Goal: Information Seeking & Learning: Find contact information

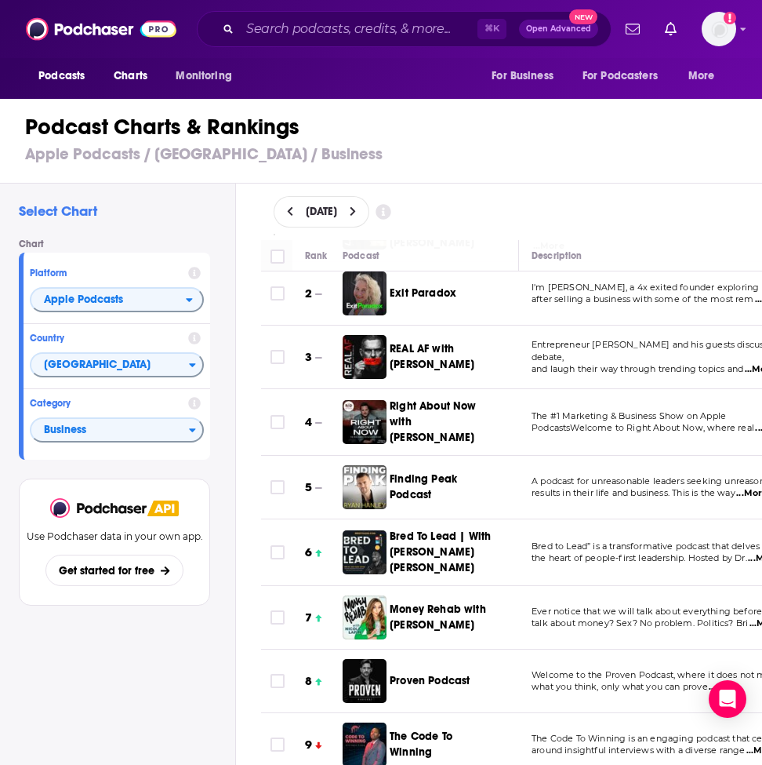
scroll to position [237, 0]
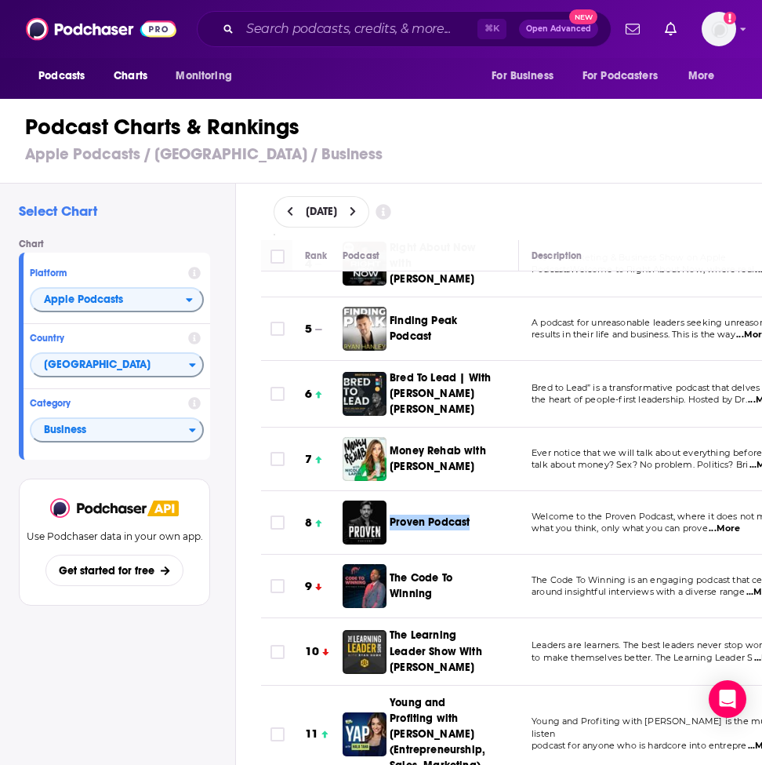
drag, startPoint x: 448, startPoint y: 518, endPoint x: 579, endPoint y: 18, distance: 517.1
click at [0, 0] on div "Podcasts Charts Monitoring ⌘ K Open Advanced New For Business For Podcasters Mo…" at bounding box center [381, 382] width 762 height 765
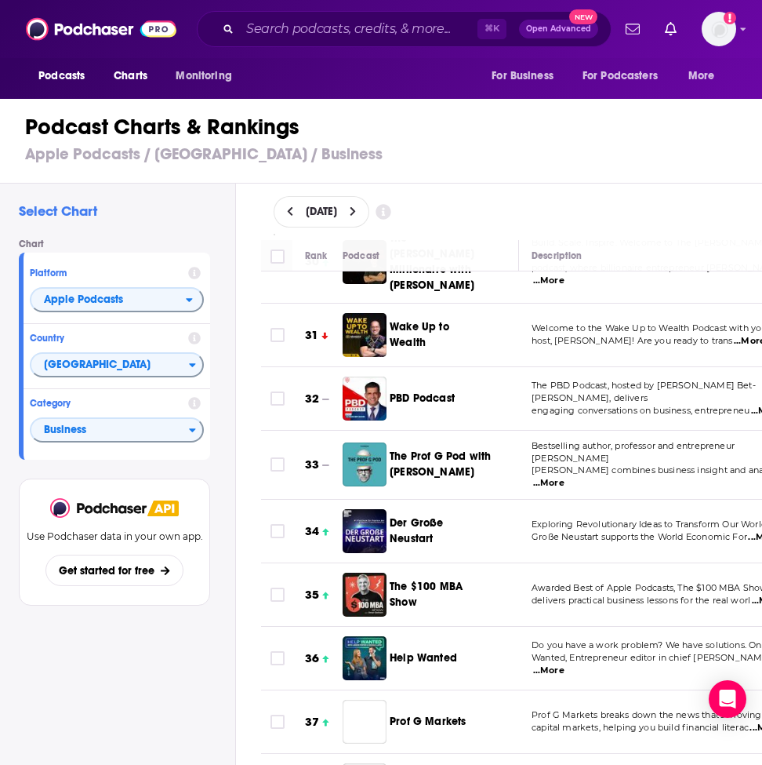
scroll to position [1974, 0]
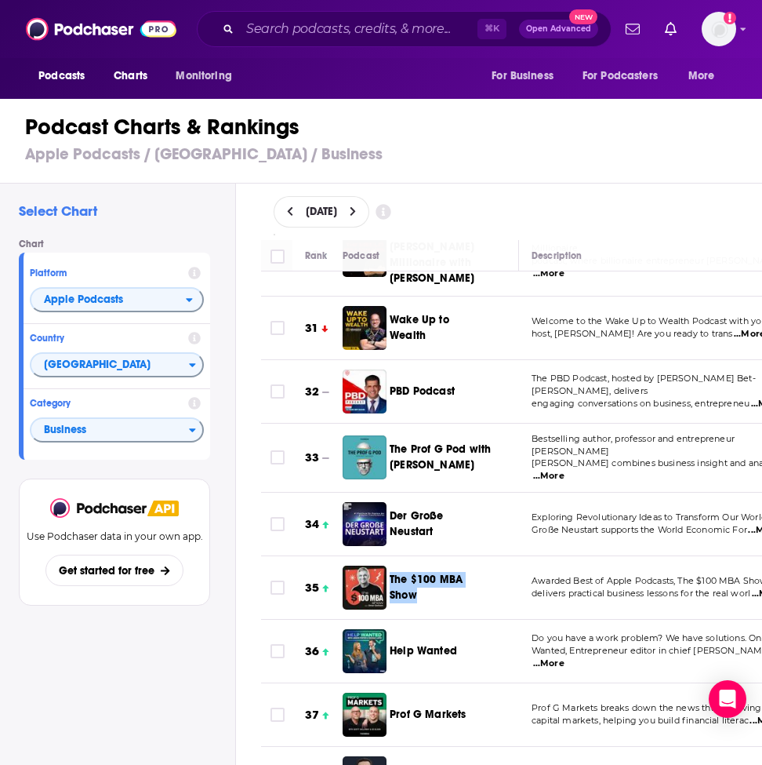
drag, startPoint x: 448, startPoint y: 531, endPoint x: 694, endPoint y: 1, distance: 584.4
click at [0, 0] on div "Podcasts Charts Monitoring ⌘ K Open Advanced New For Business For Podcasters Mo…" at bounding box center [381, 382] width 762 height 765
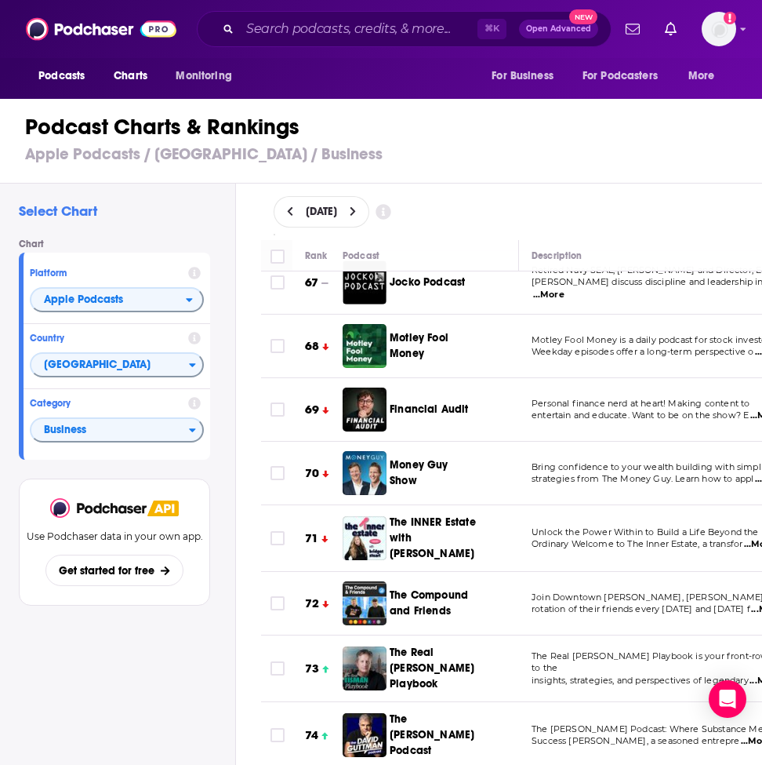
scroll to position [4419, 0]
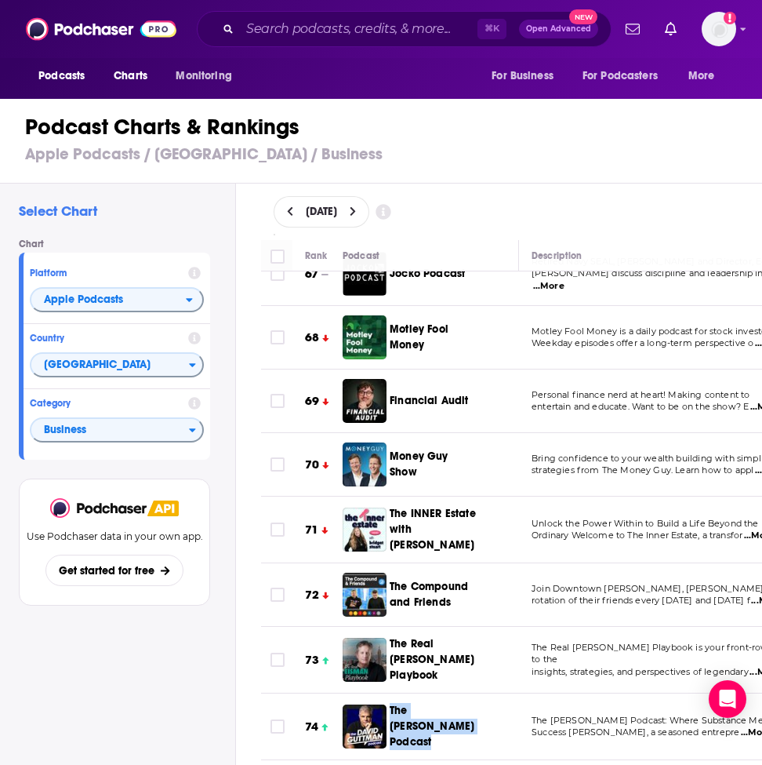
drag, startPoint x: 424, startPoint y: 641, endPoint x: 498, endPoint y: 2, distance: 642.5
click at [0, 0] on div "Podcasts Charts Monitoring ⌘ K Open Advanced New For Business For Podcasters Mo…" at bounding box center [381, 382] width 762 height 765
click at [309, 33] on input "Search podcasts, credits, & more..." at bounding box center [359, 28] width 238 height 25
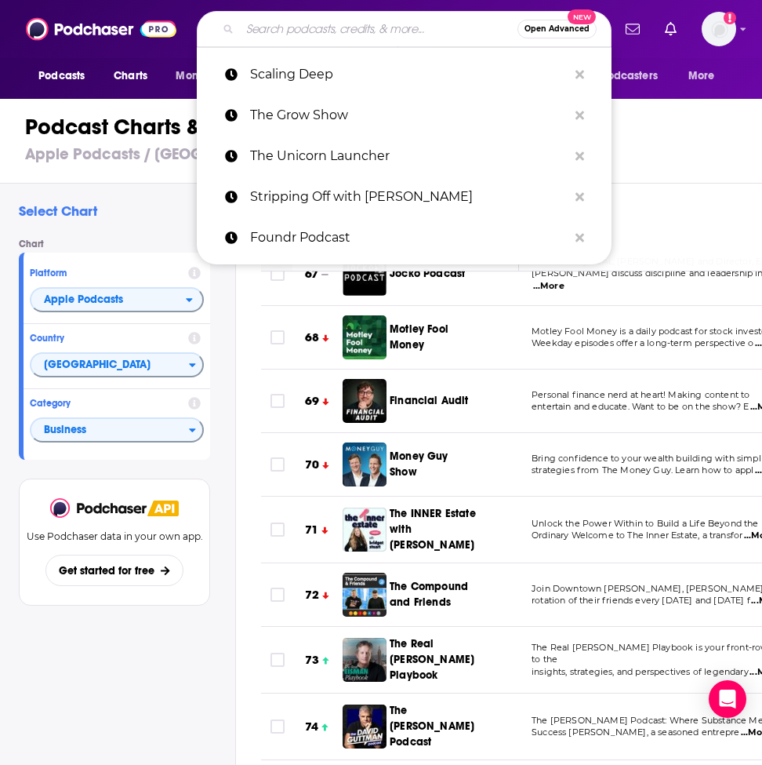
paste input "Mixergy"
type input "Mixergy"
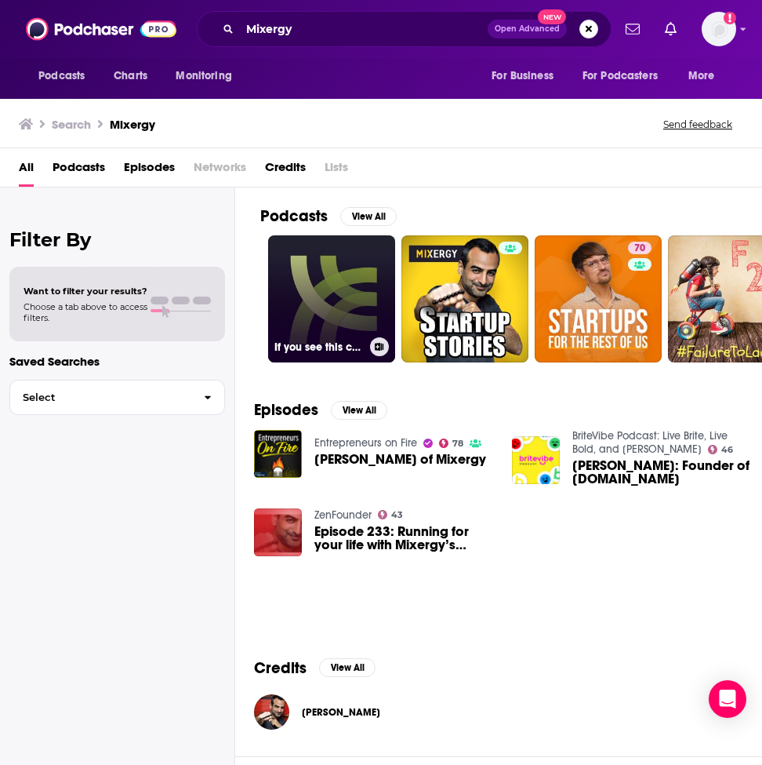
click at [342, 286] on link "If you see this contact Andrew: andrew@mixergy.com" at bounding box center [331, 298] width 127 height 127
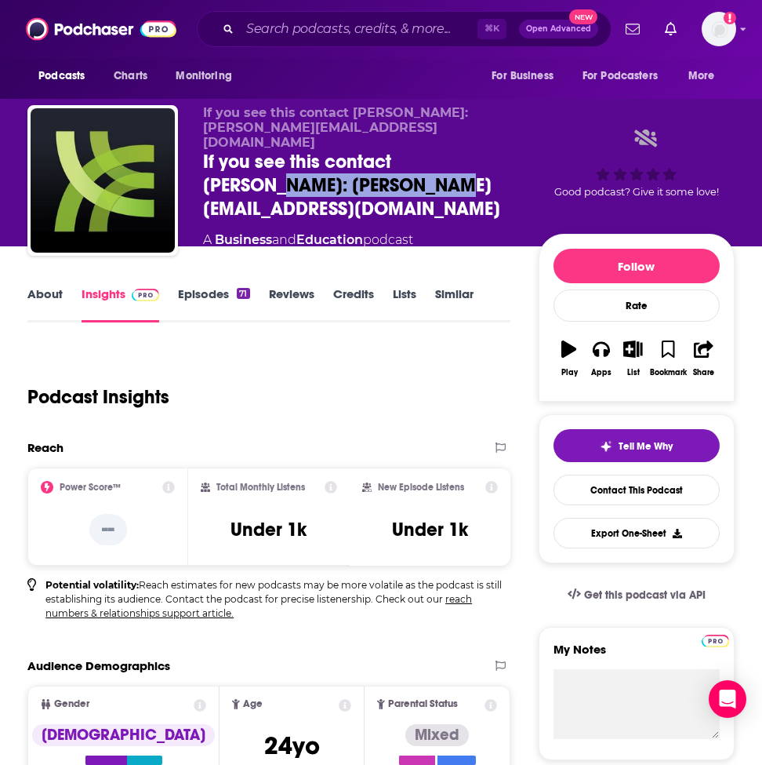
drag, startPoint x: 425, startPoint y: 183, endPoint x: 202, endPoint y: 181, distance: 223.5
click at [202, 181] on div "If you see this contact Andrew: andrew@mixergy.com If you see this contact Andr…" at bounding box center [380, 185] width 707 height 160
copy h2 "andrew@mixergy.com"
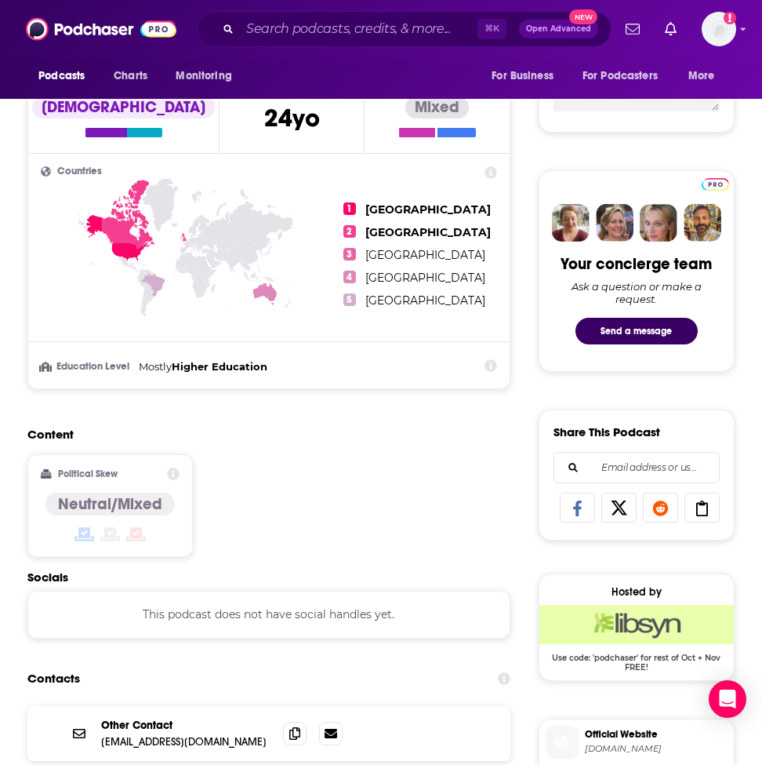
scroll to position [205, 0]
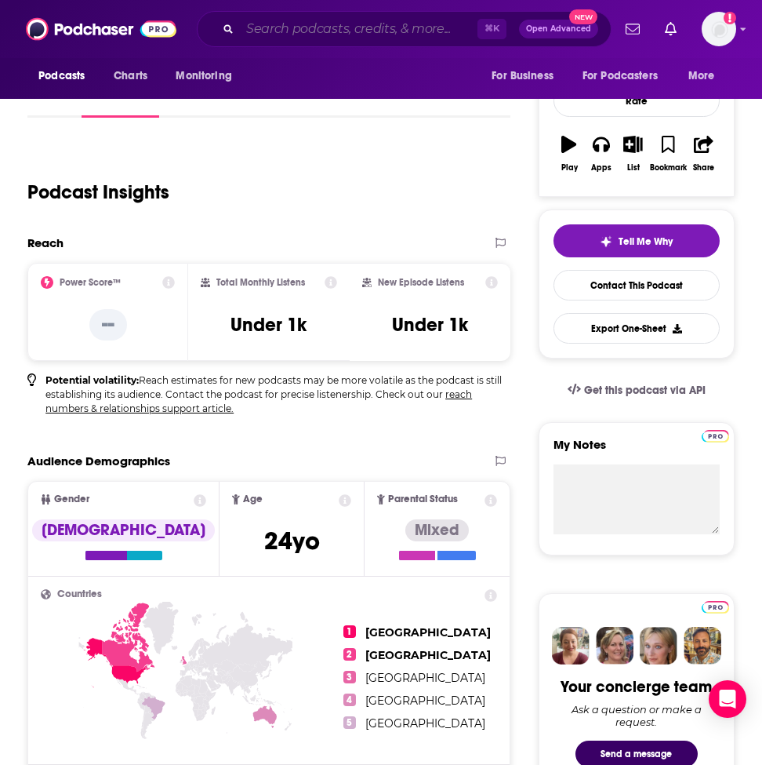
click at [314, 30] on input "Search podcasts, credits, & more..." at bounding box center [359, 28] width 238 height 25
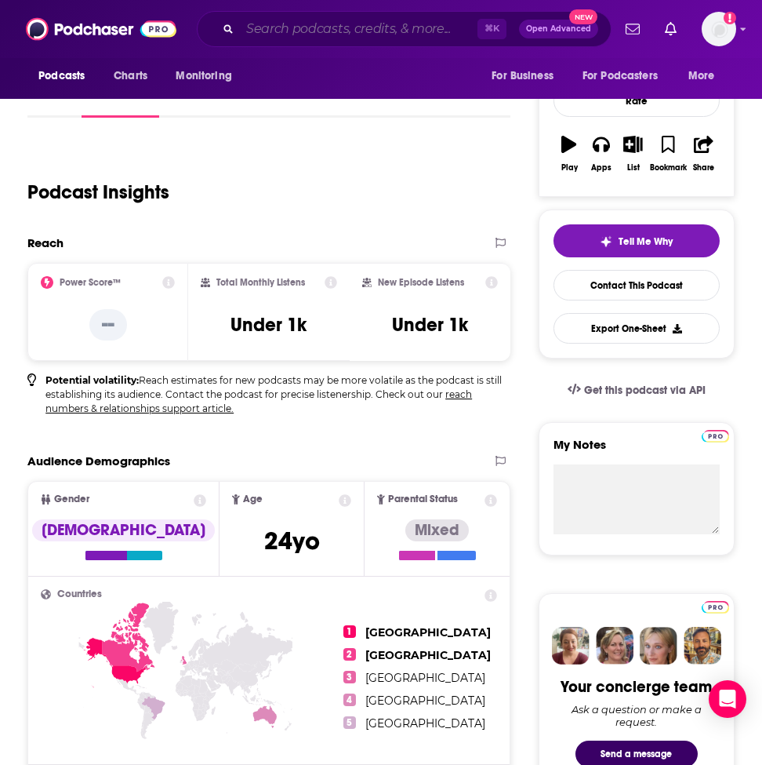
click at [267, 25] on input "Search podcasts, credits, & more..." at bounding box center [359, 28] width 238 height 25
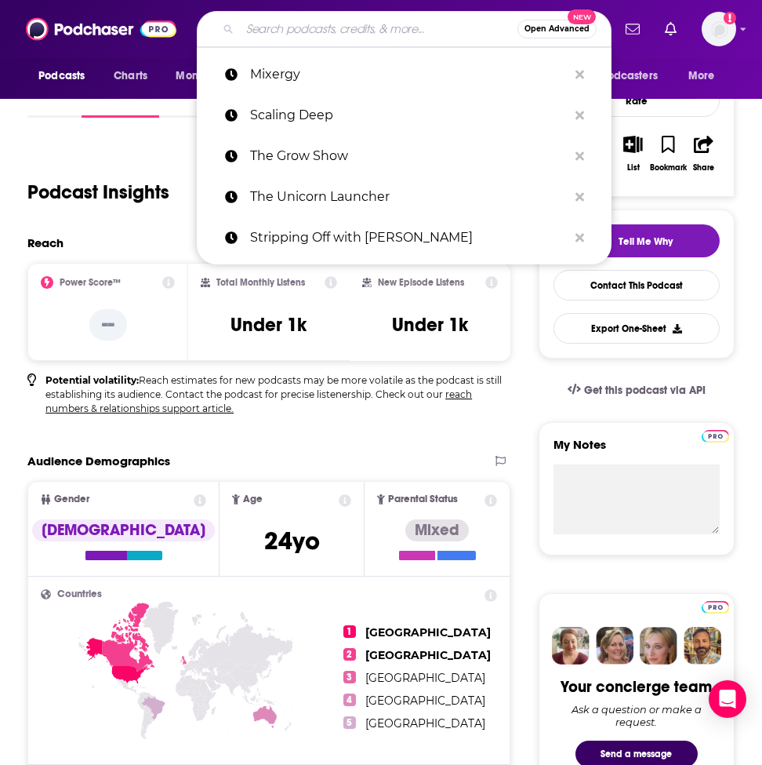
paste input "The How of Business"
type input "The How of Business"
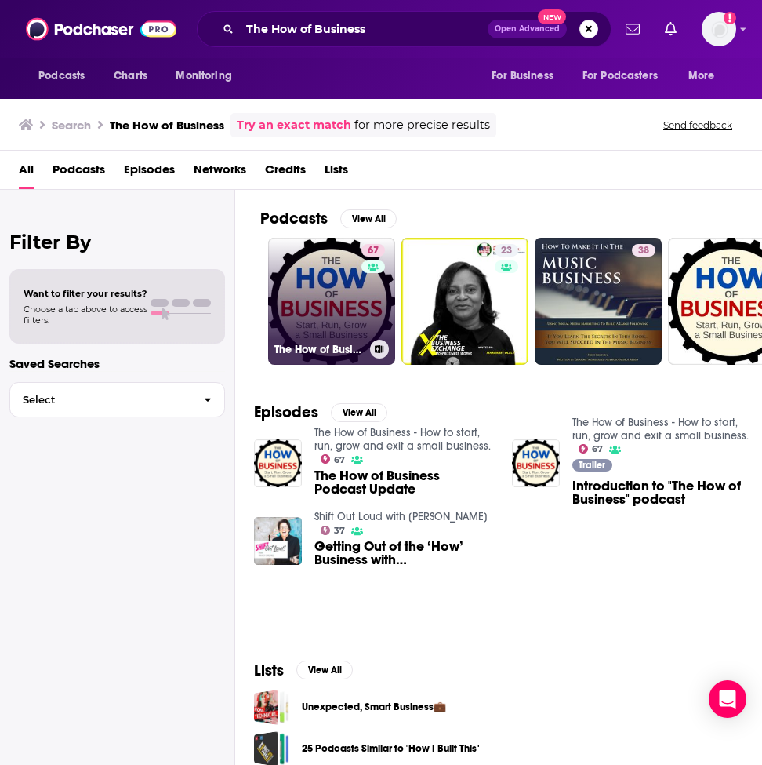
click at [353, 300] on link "67 The How of Business - How to start, run, grow and exit a small business." at bounding box center [331, 301] width 127 height 127
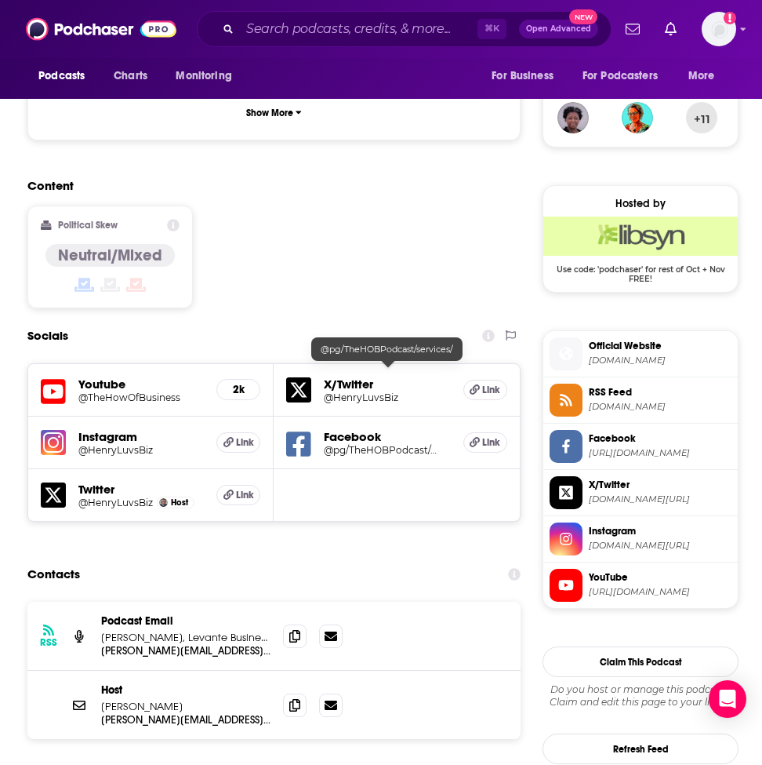
scroll to position [1317, 0]
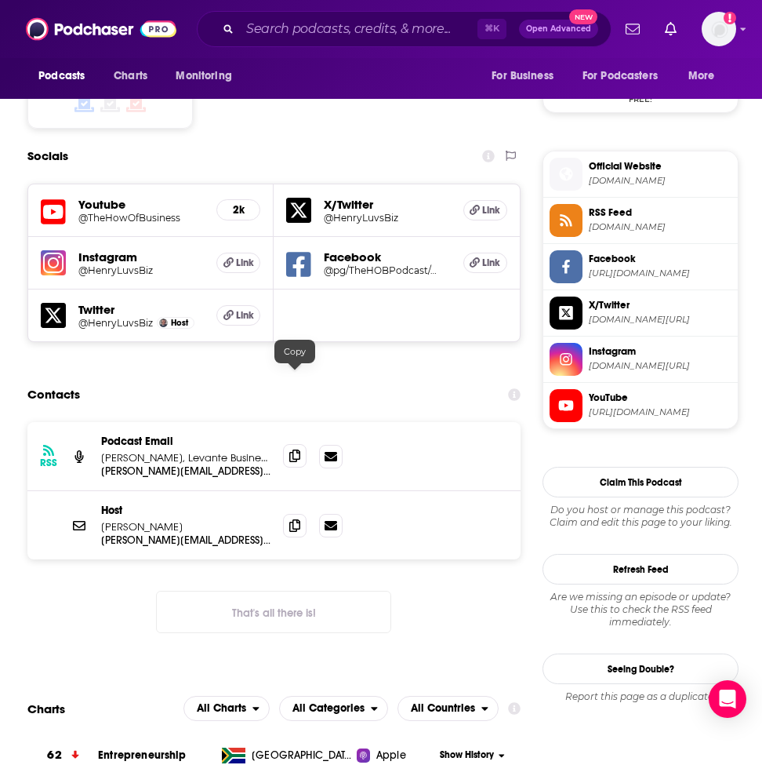
click at [288, 444] on span at bounding box center [295, 456] width 24 height 24
click at [290, 518] on icon at bounding box center [294, 524] width 11 height 13
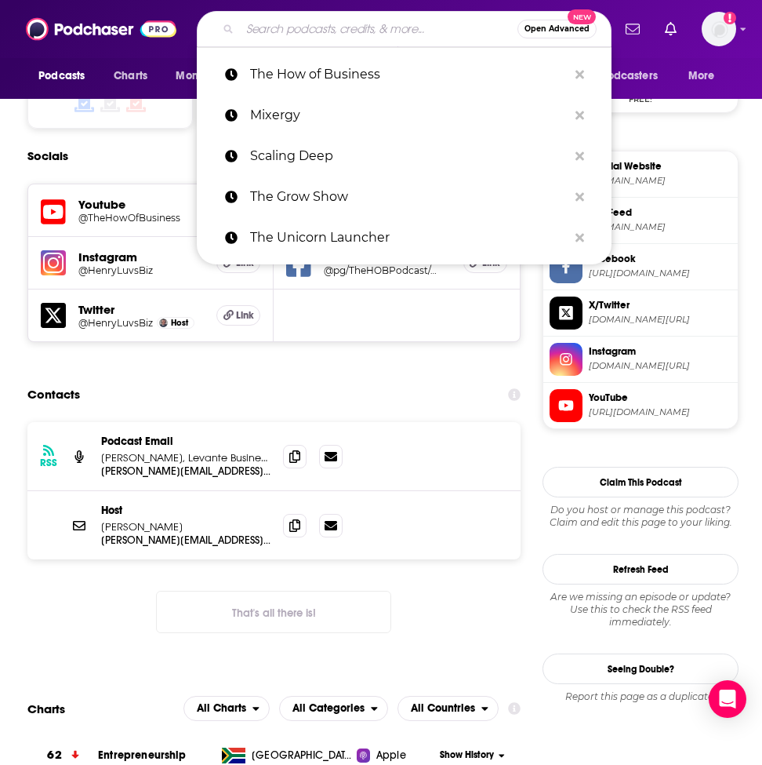
click at [307, 31] on input "Search podcasts, credits, & more..." at bounding box center [379, 28] width 278 height 25
paste input "Foundr Podcast"
type input "Foundr Podcast"
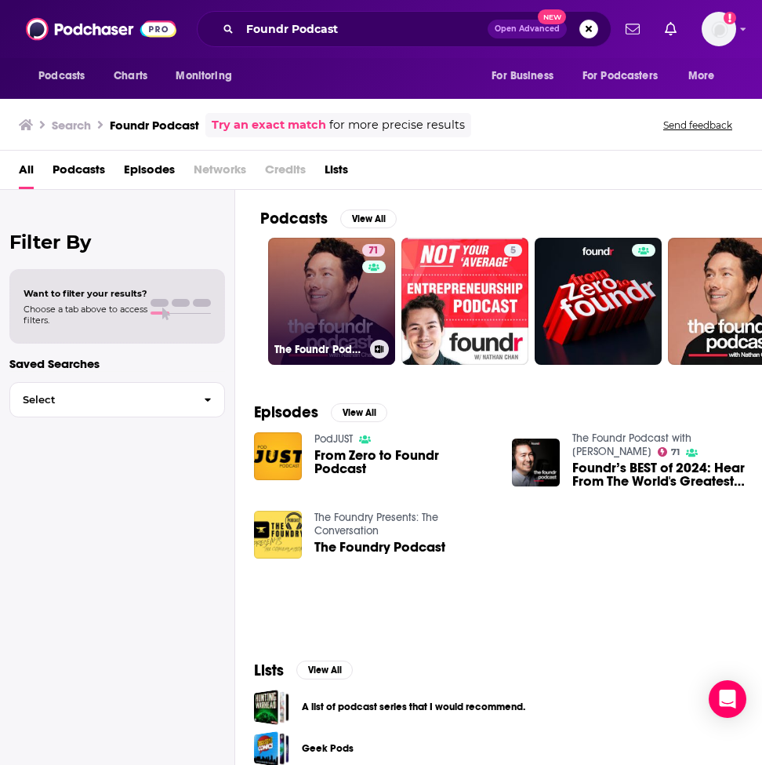
click at [304, 317] on link "71 The Foundr Podcast with Nathan Chan" at bounding box center [331, 301] width 127 height 127
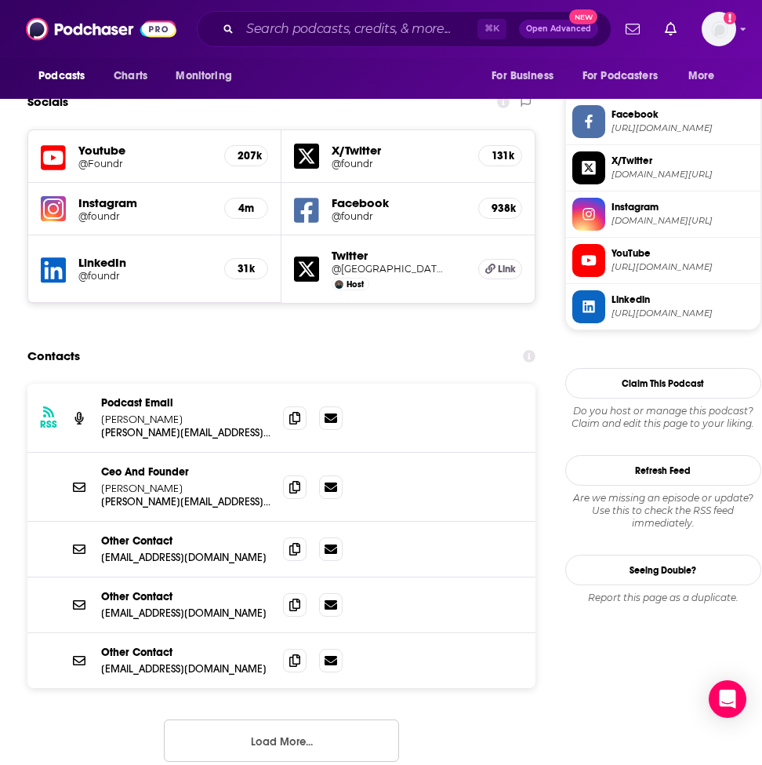
scroll to position [1357, 0]
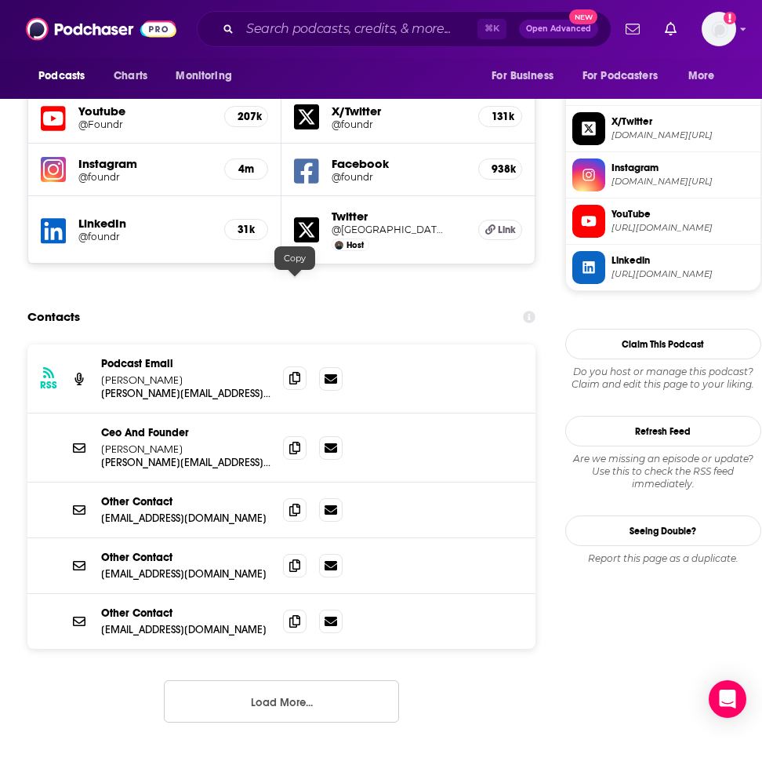
click at [301, 366] on span at bounding box center [295, 378] width 24 height 24
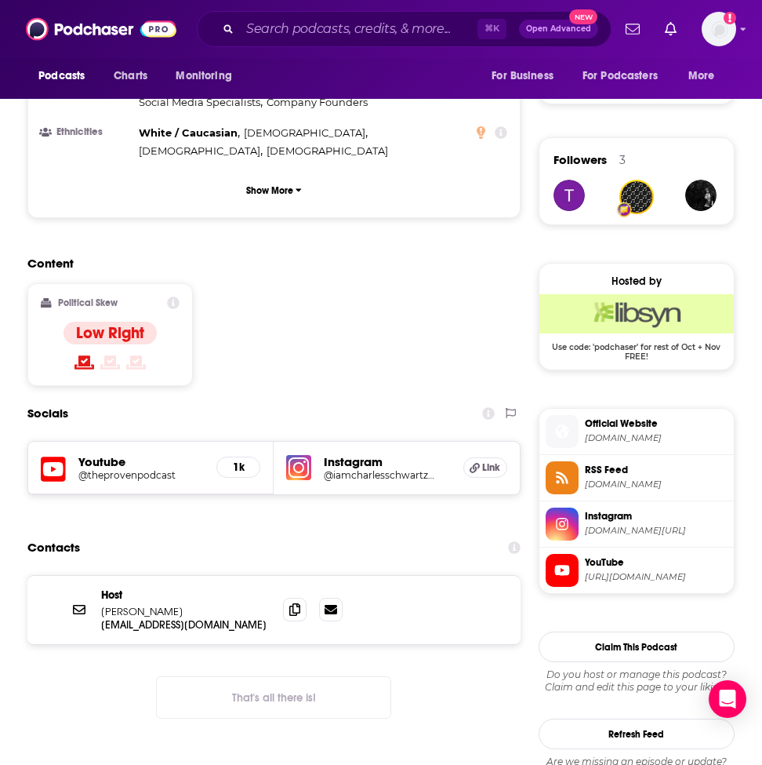
scroll to position [1062, 0]
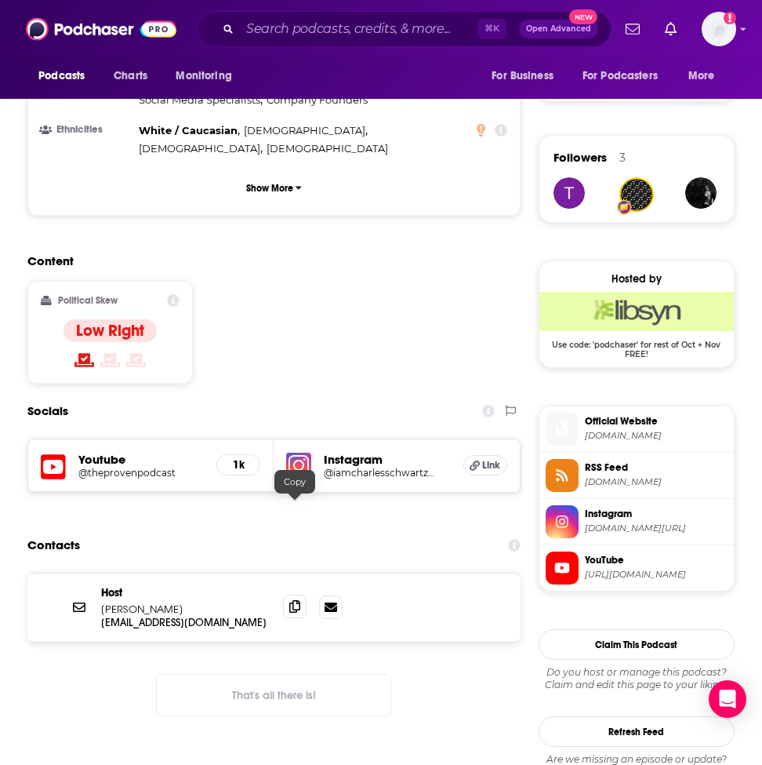
click at [300, 594] on span at bounding box center [295, 606] width 24 height 24
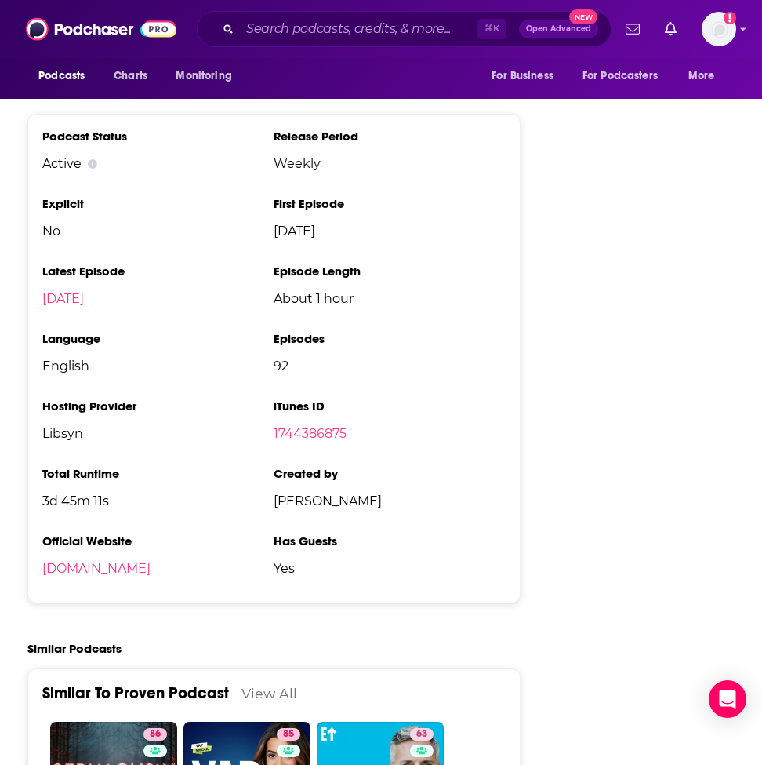
scroll to position [1538, 0]
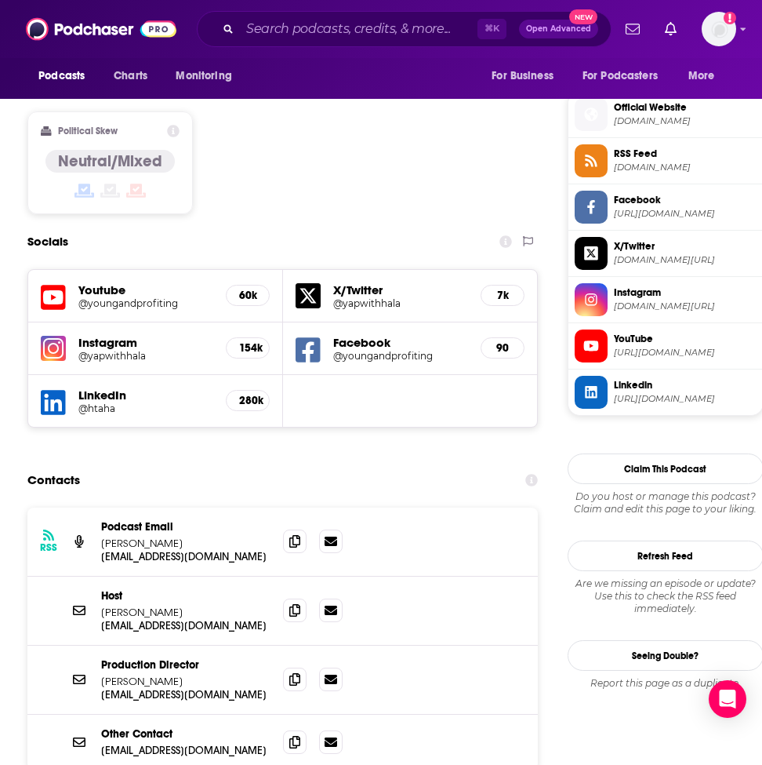
scroll to position [1242, 0]
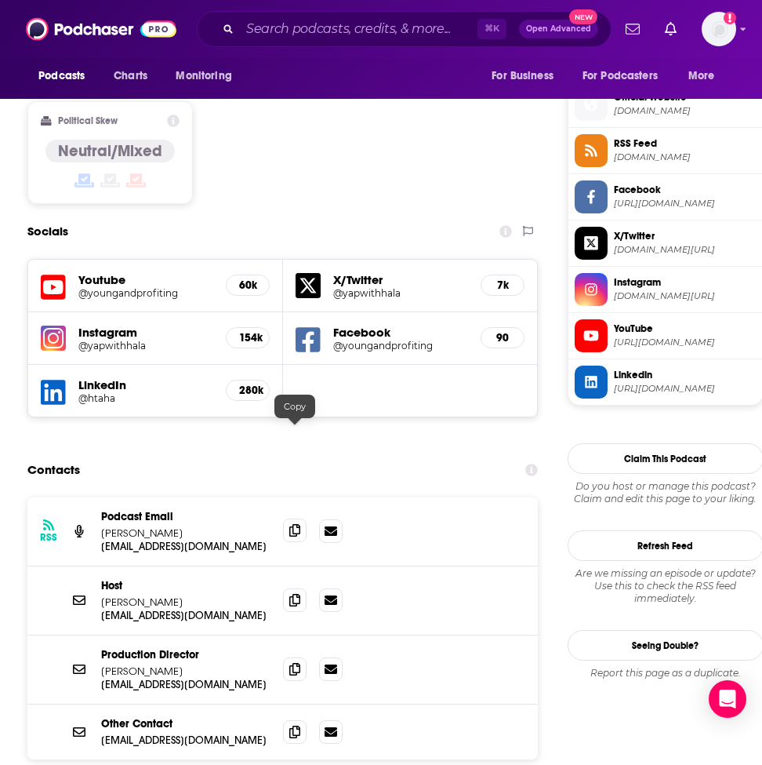
click at [289, 524] on icon at bounding box center [294, 530] width 11 height 13
click at [290, 593] on icon at bounding box center [294, 599] width 11 height 13
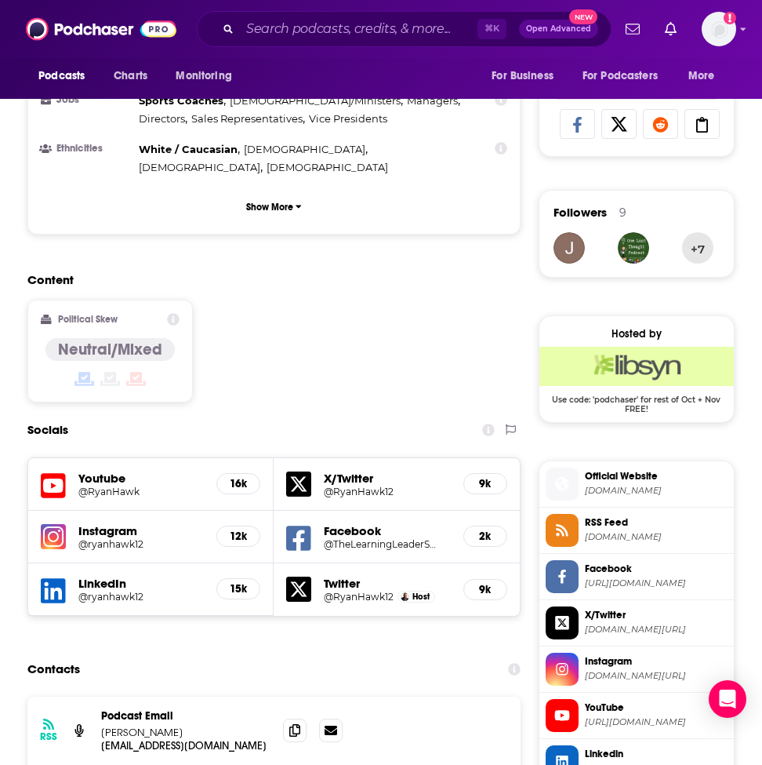
scroll to position [1173, 0]
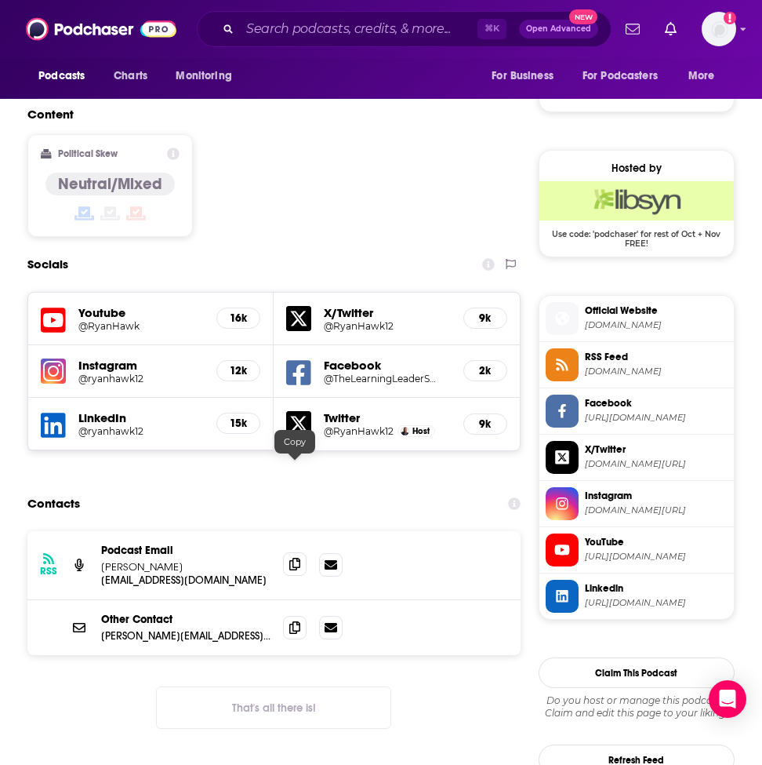
click at [300, 557] on icon at bounding box center [294, 563] width 11 height 13
click at [299, 620] on icon at bounding box center [294, 626] width 11 height 13
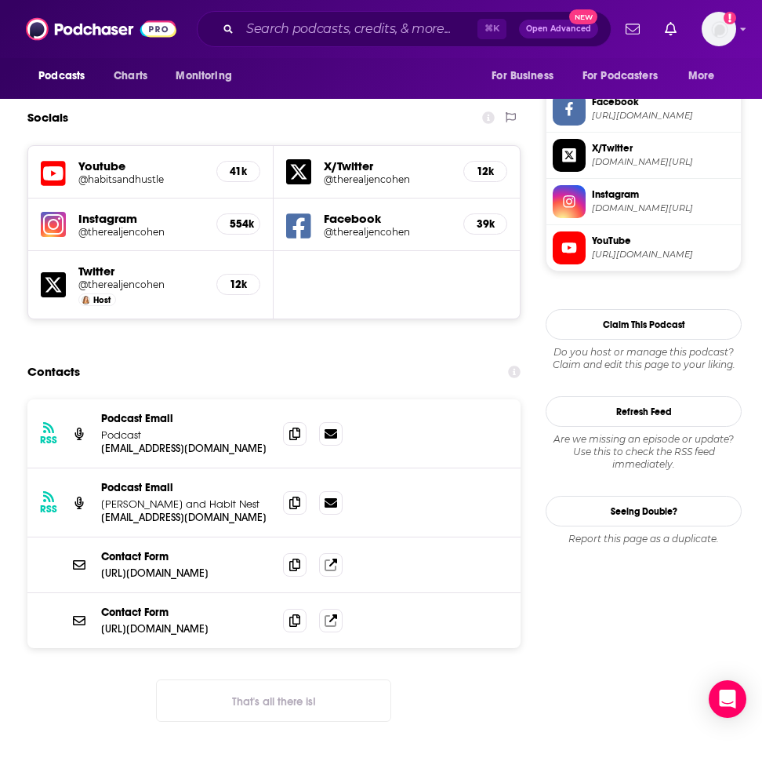
scroll to position [1331, 0]
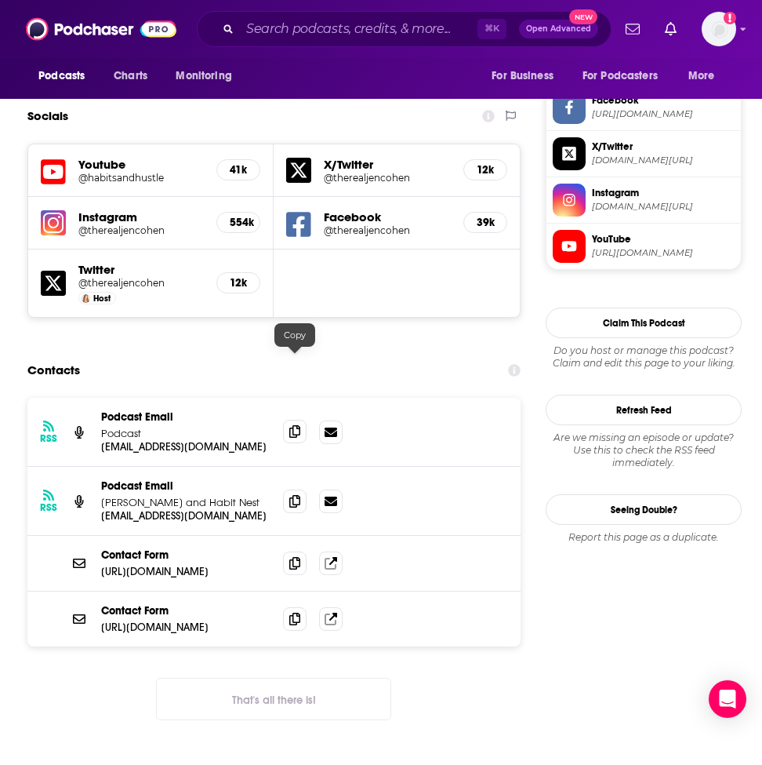
click at [286, 419] on span at bounding box center [295, 431] width 24 height 24
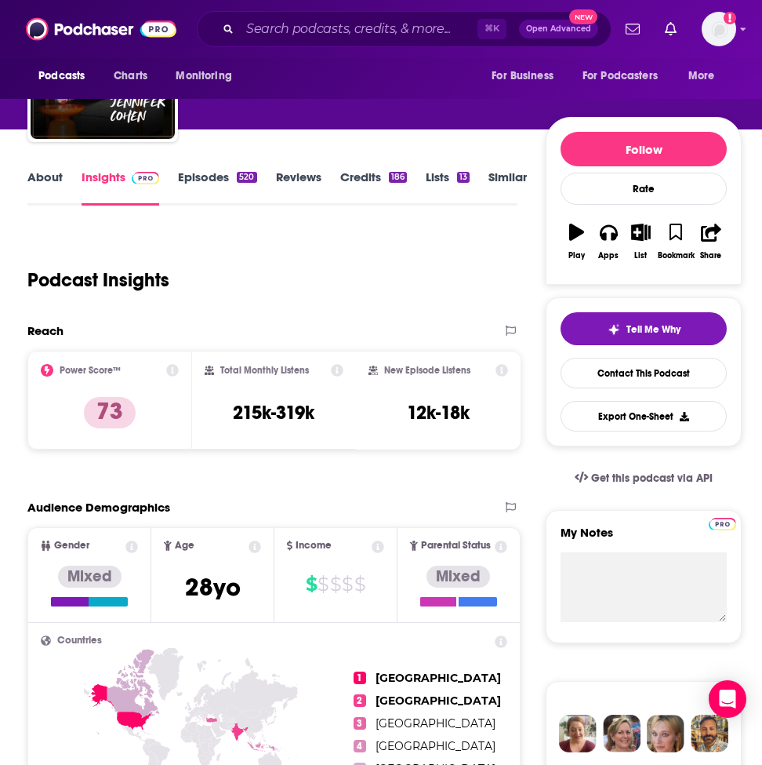
scroll to position [0, 0]
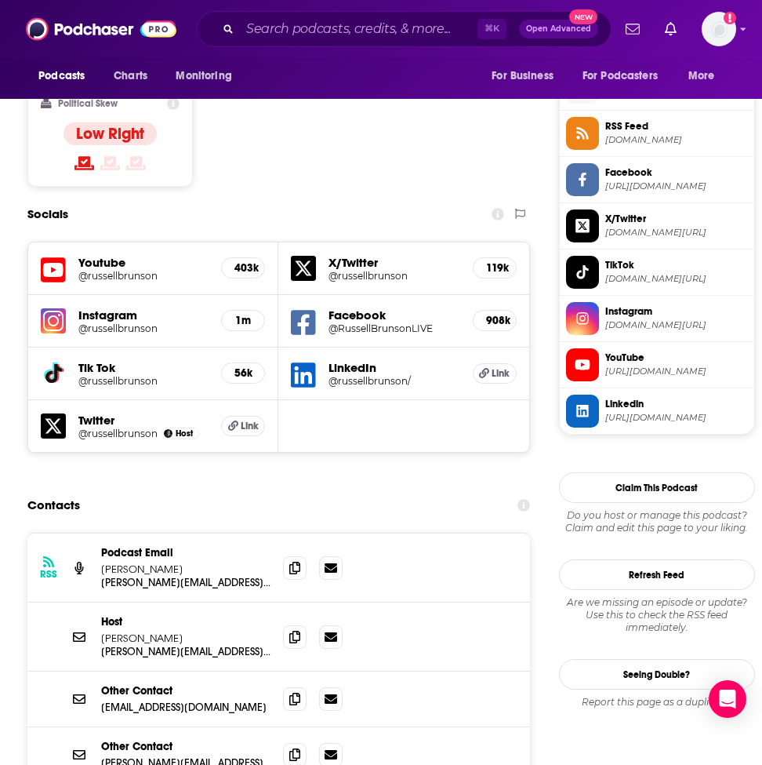
scroll to position [1270, 0]
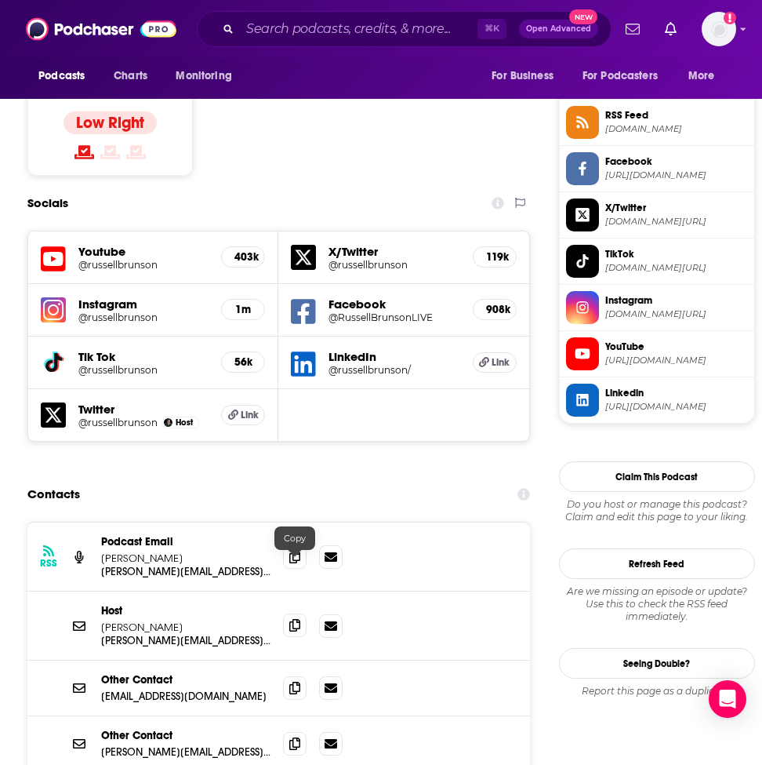
click at [293, 619] on icon at bounding box center [294, 625] width 11 height 13
click at [287, 731] on span at bounding box center [295, 743] width 24 height 24
click at [301, 544] on span at bounding box center [295, 556] width 24 height 24
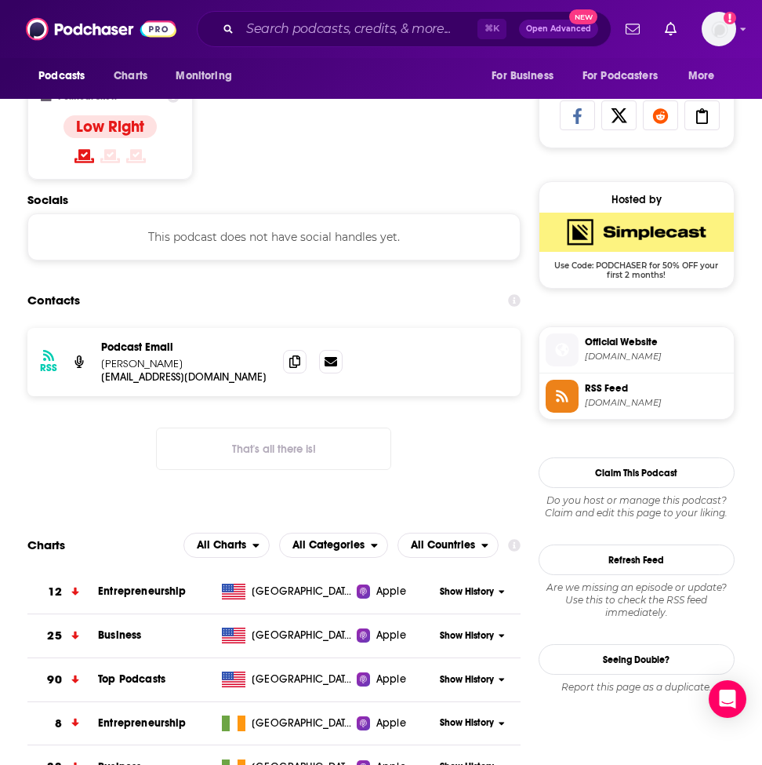
scroll to position [1019, 0]
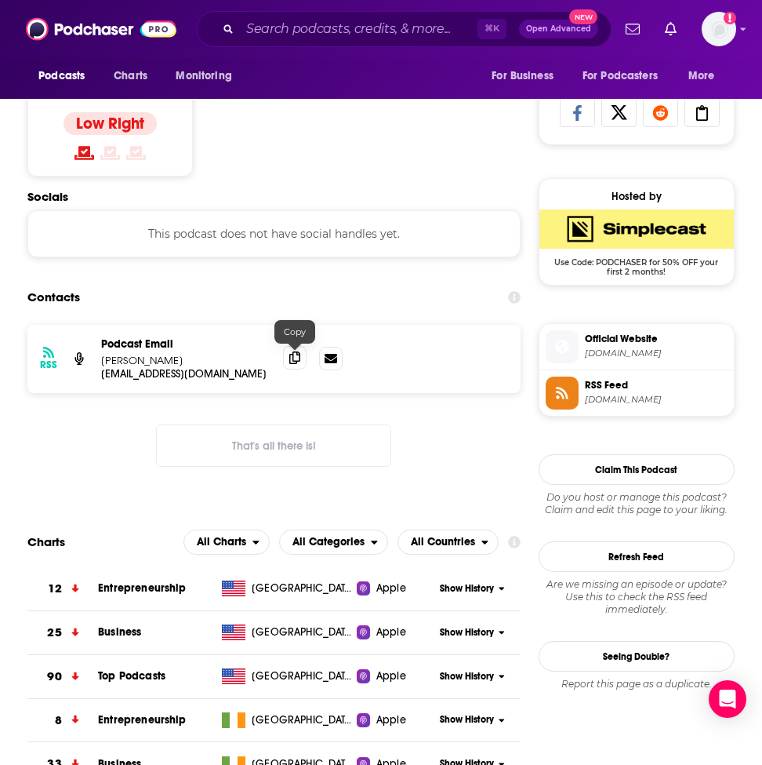
click at [302, 360] on span at bounding box center [295, 358] width 24 height 24
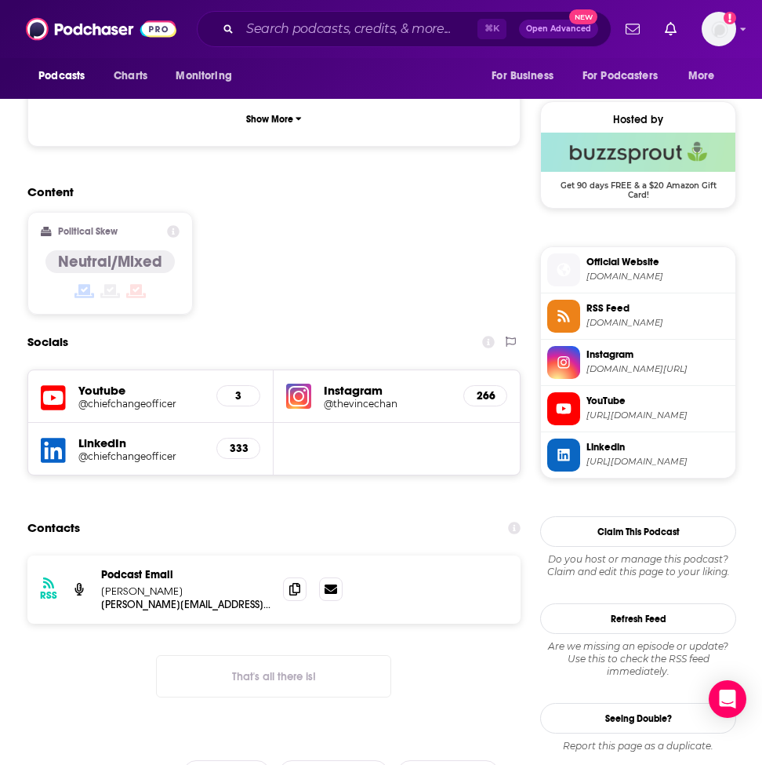
scroll to position [1215, 0]
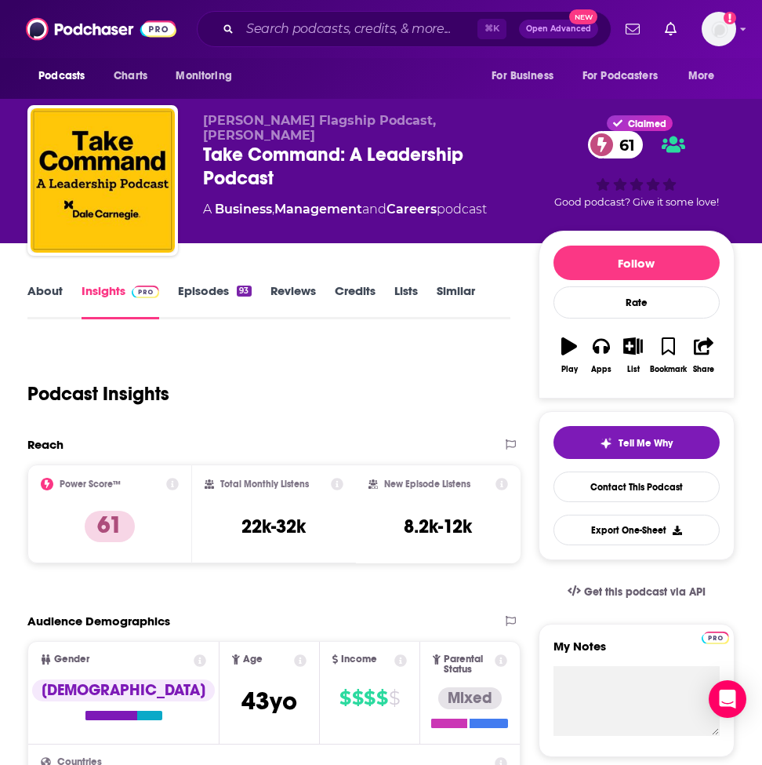
click at [211, 300] on link "Episodes 93" at bounding box center [214, 301] width 73 height 36
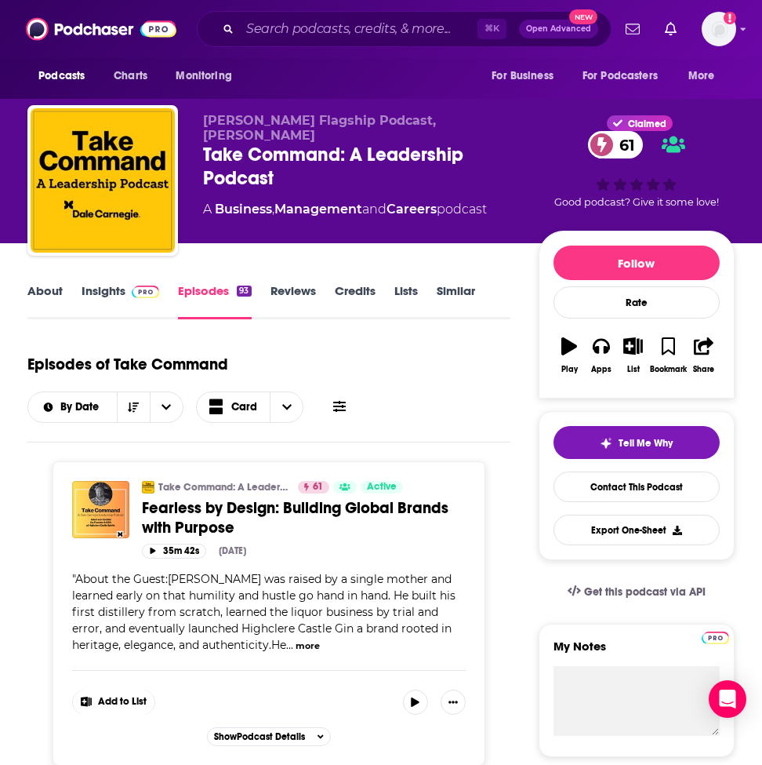
click at [111, 296] on link "Insights" at bounding box center [121, 301] width 78 height 36
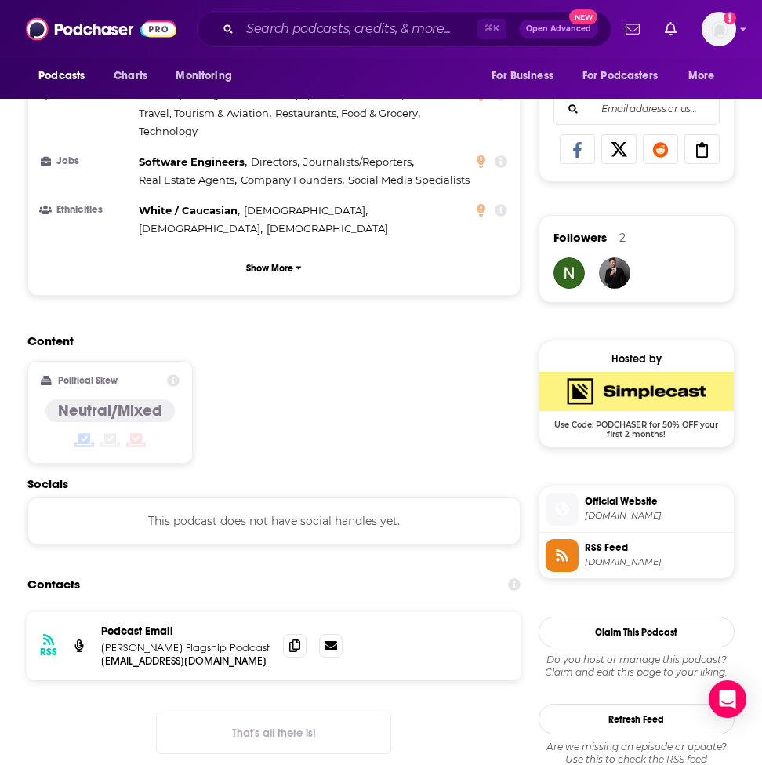
scroll to position [1030, 0]
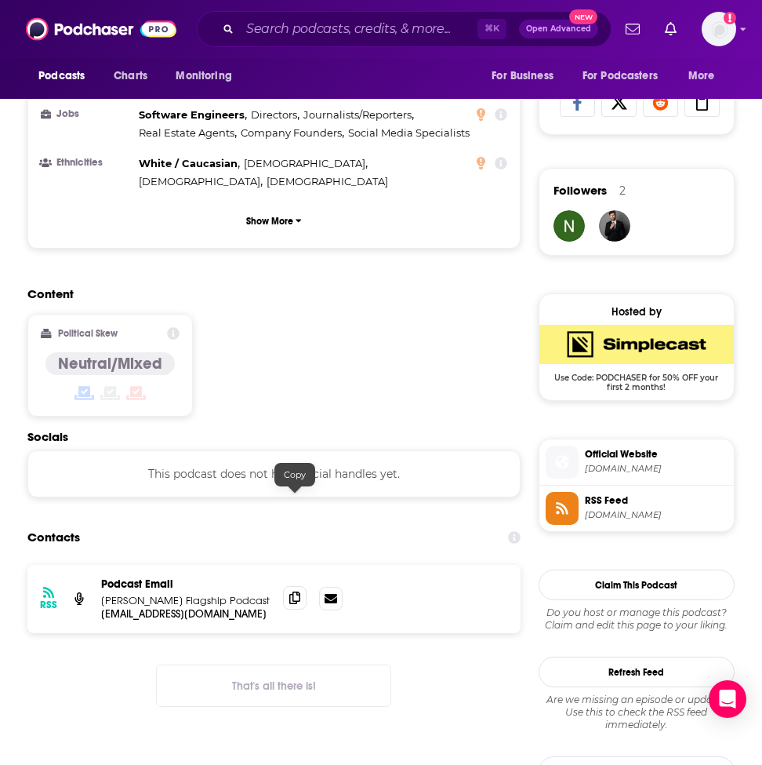
click at [289, 591] on icon at bounding box center [294, 597] width 11 height 13
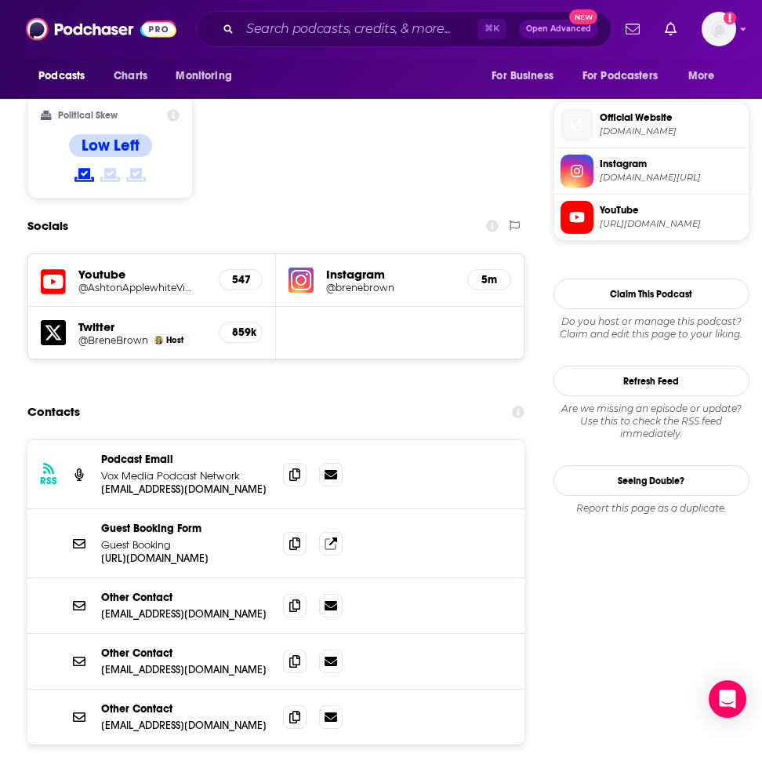
scroll to position [1224, 0]
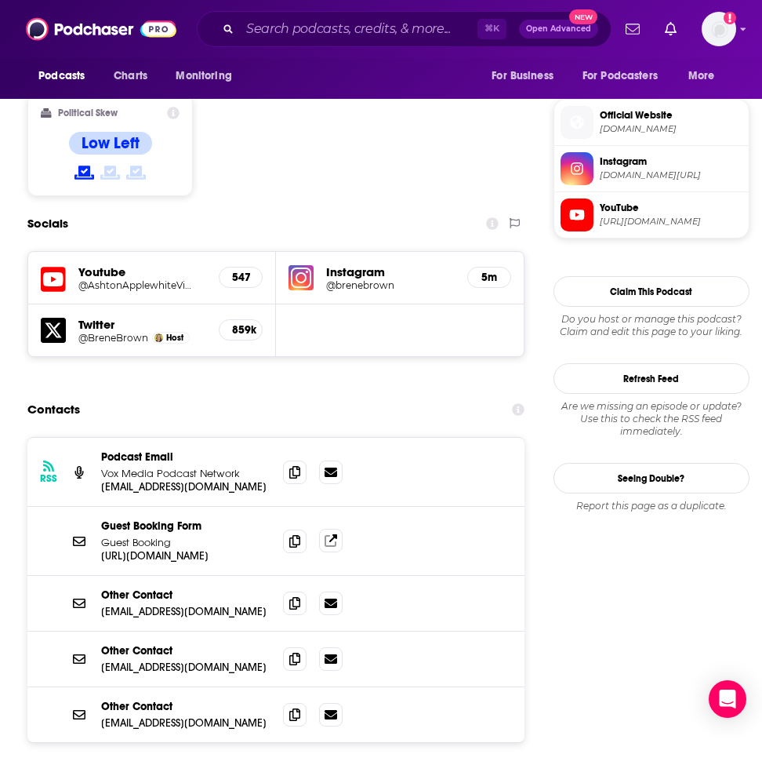
click at [335, 534] on icon at bounding box center [333, 538] width 8 height 8
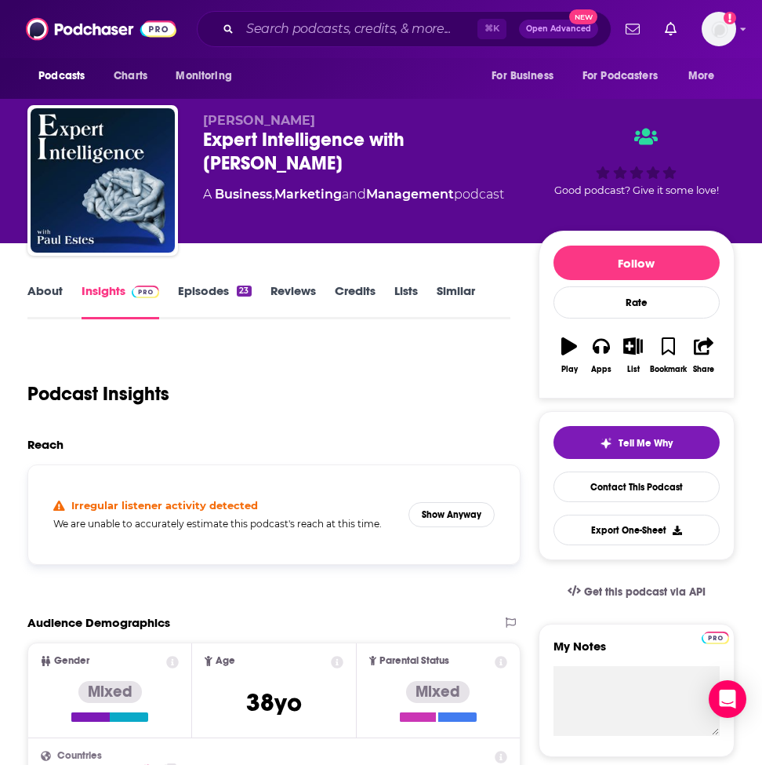
scroll to position [19, 0]
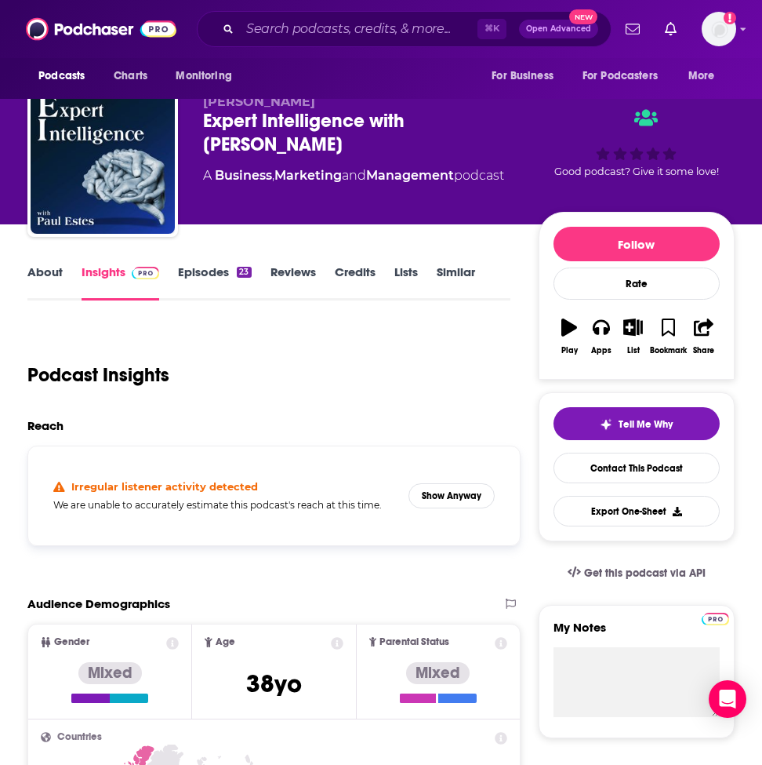
click at [221, 274] on link "Episodes 23" at bounding box center [214, 282] width 73 height 36
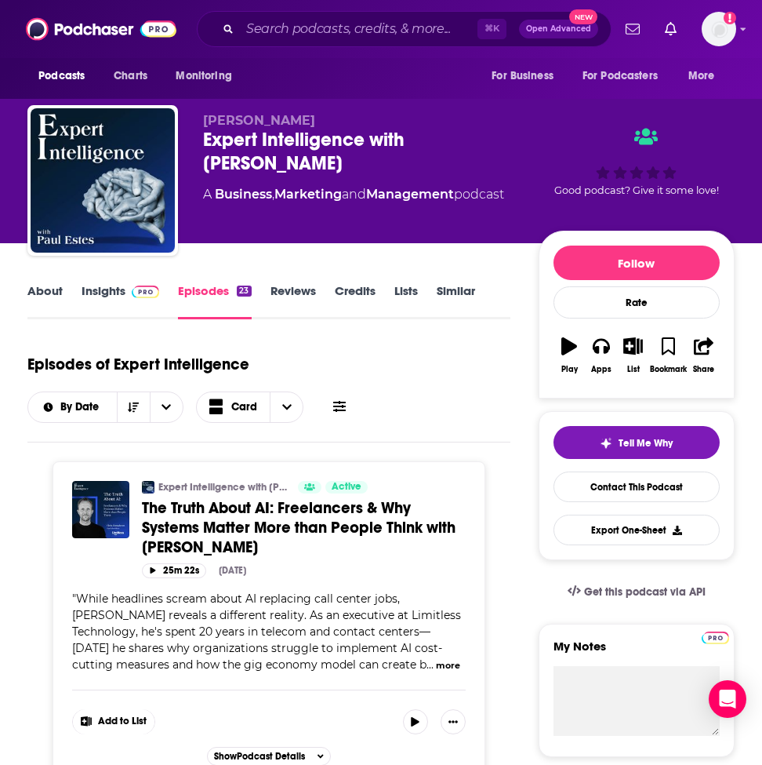
click at [107, 292] on link "Insights" at bounding box center [121, 301] width 78 height 36
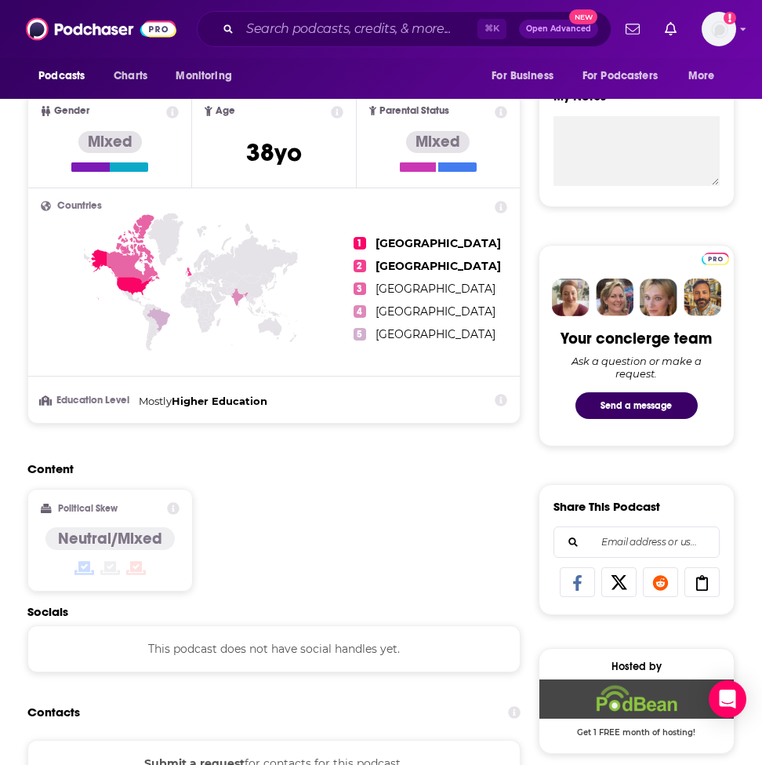
scroll to position [111, 0]
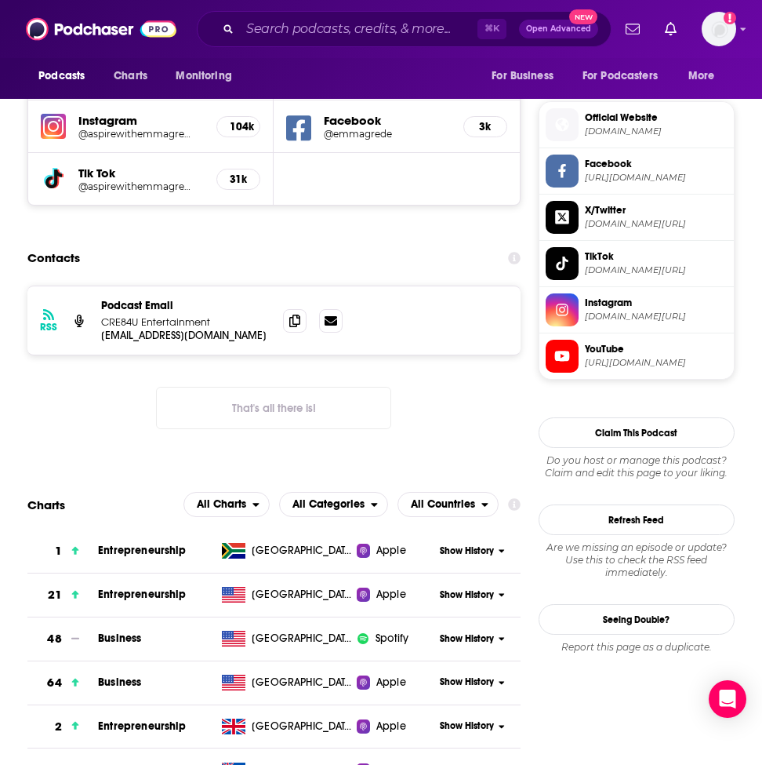
scroll to position [1099, 0]
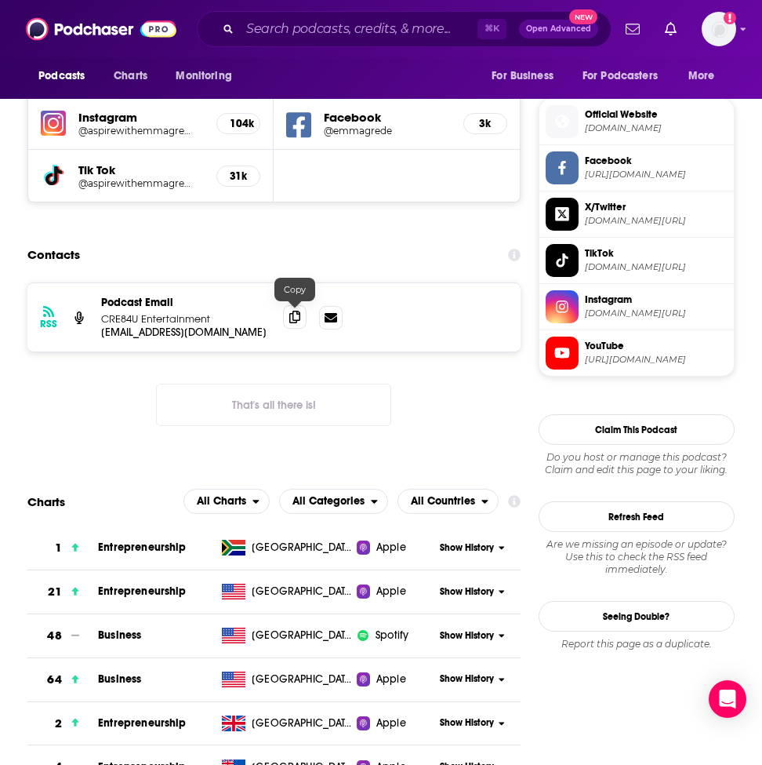
click at [296, 319] on icon at bounding box center [294, 317] width 11 height 13
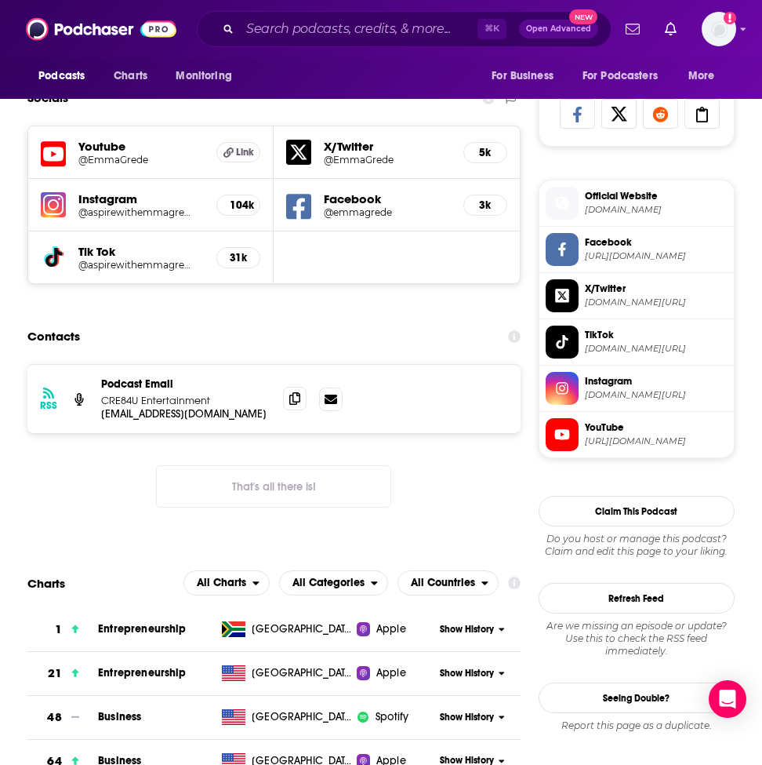
scroll to position [1017, 0]
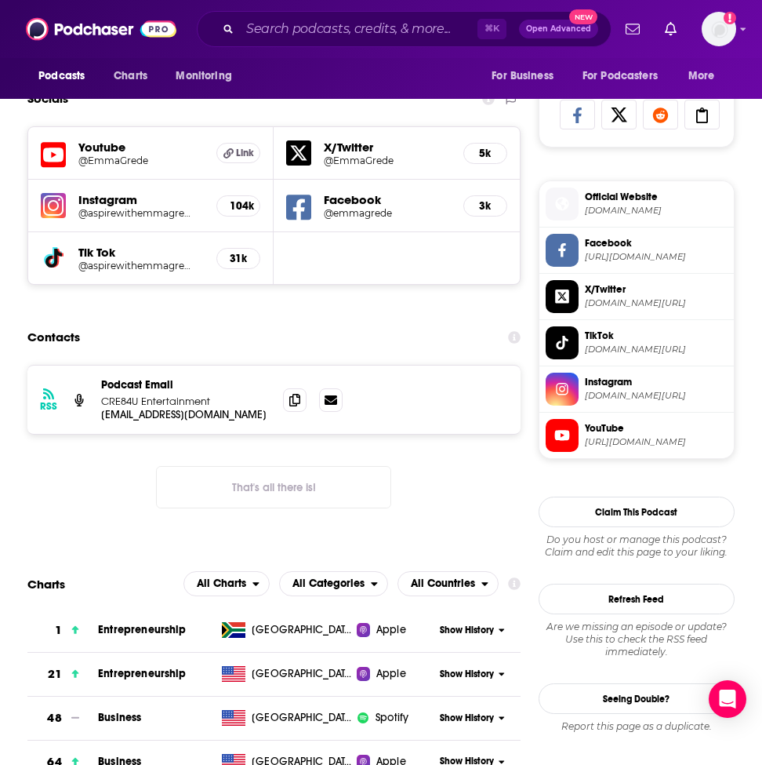
click at [641, 204] on span "Official Website" at bounding box center [656, 197] width 143 height 14
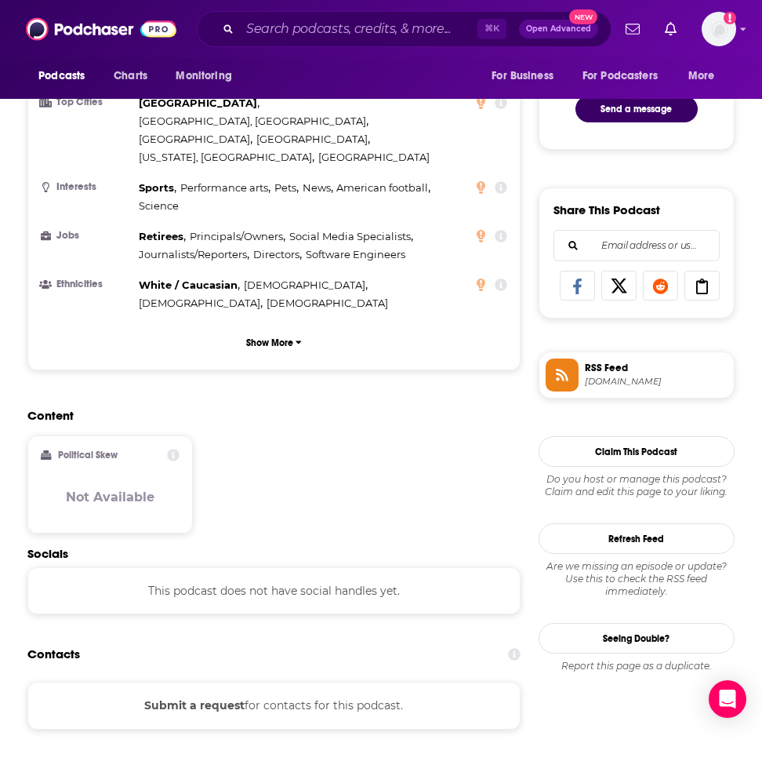
scroll to position [568, 0]
